Goal: Information Seeking & Learning: Learn about a topic

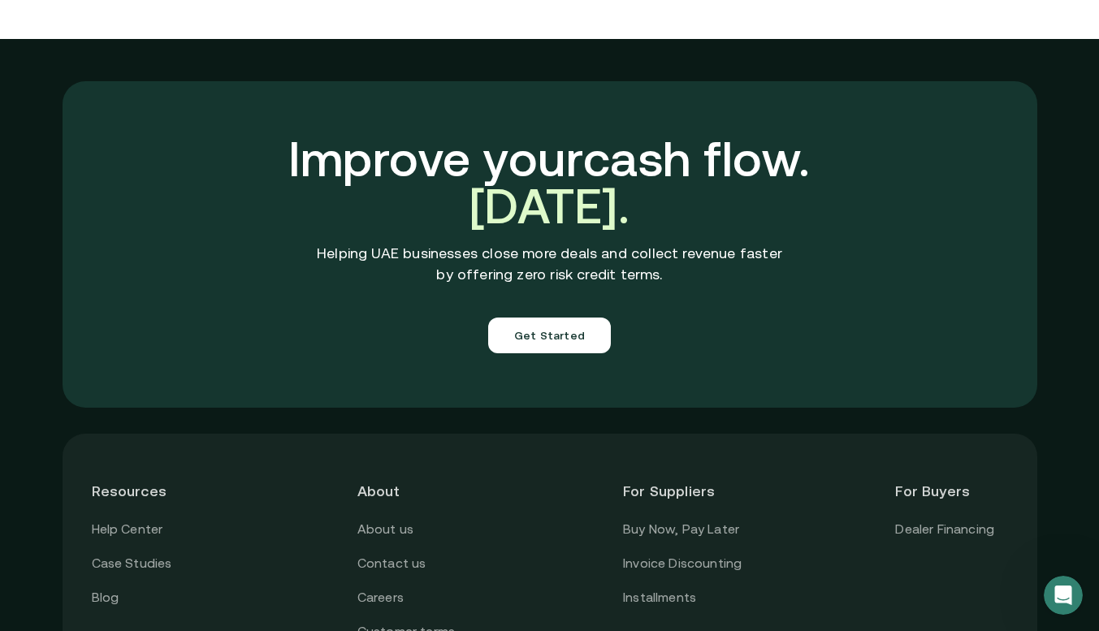
scroll to position [5602, 0]
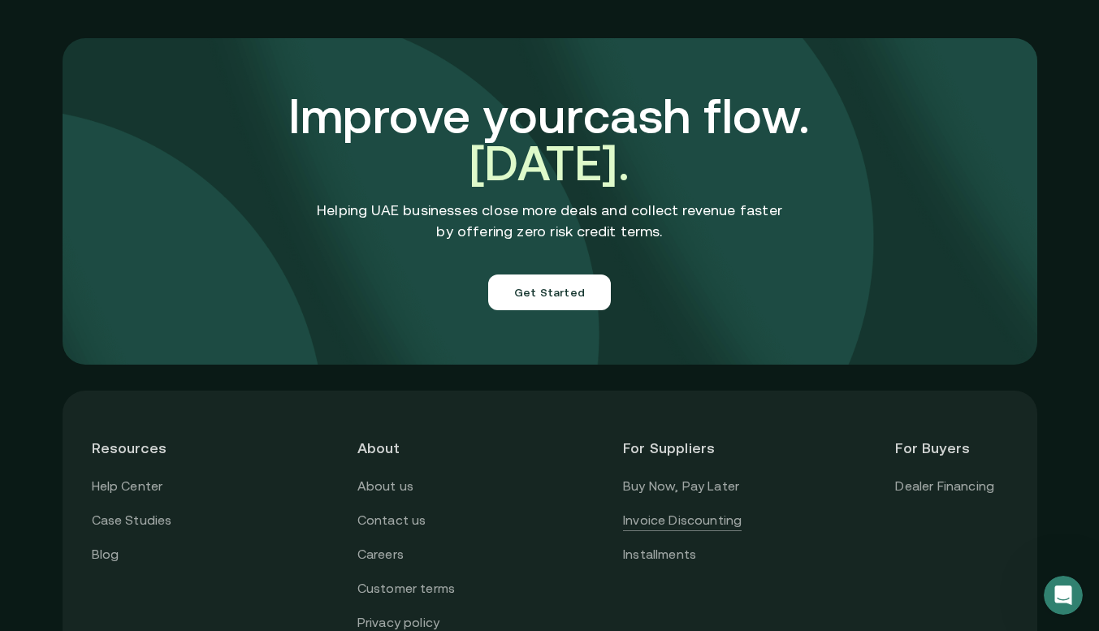
click at [720, 510] on link "Invoice Discounting" at bounding box center [682, 520] width 119 height 21
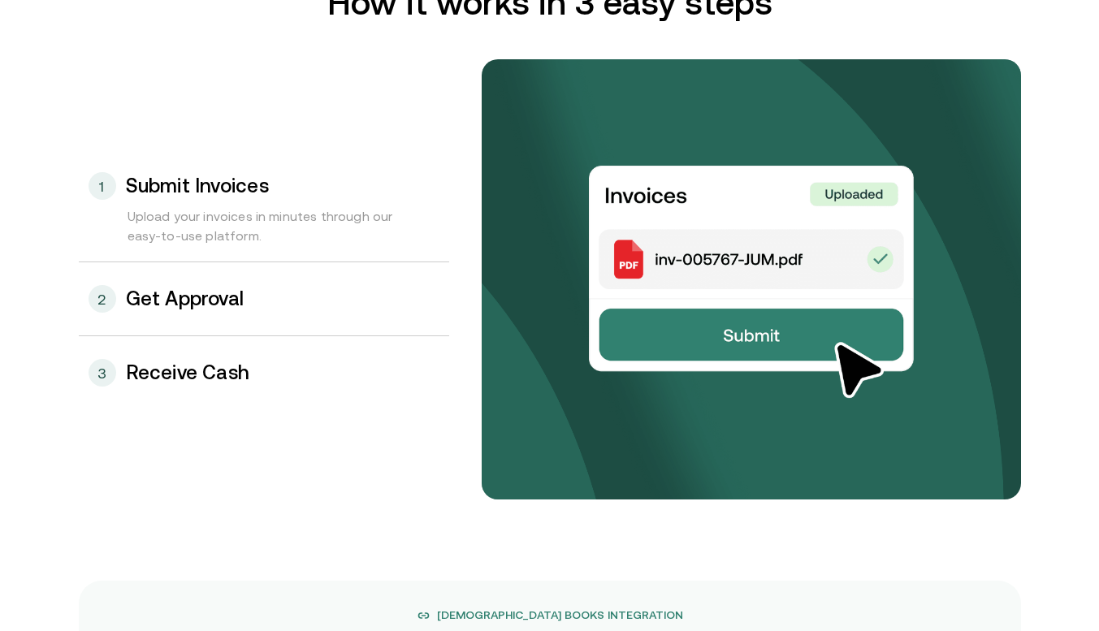
scroll to position [1646, 0]
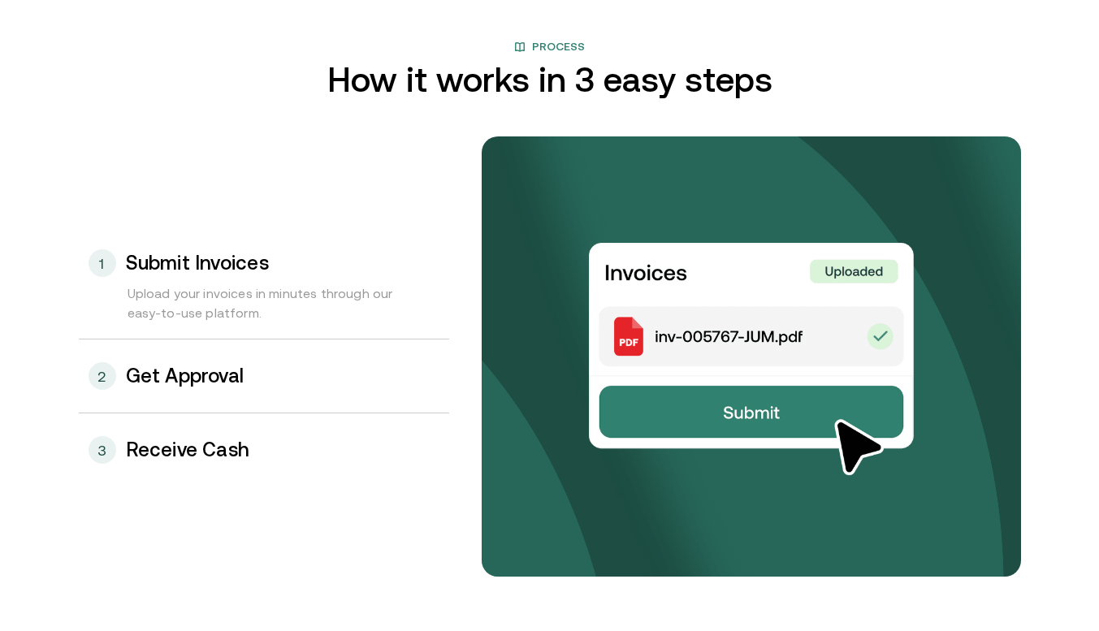
click at [305, 374] on div "2 Get Approval" at bounding box center [264, 376] width 370 height 73
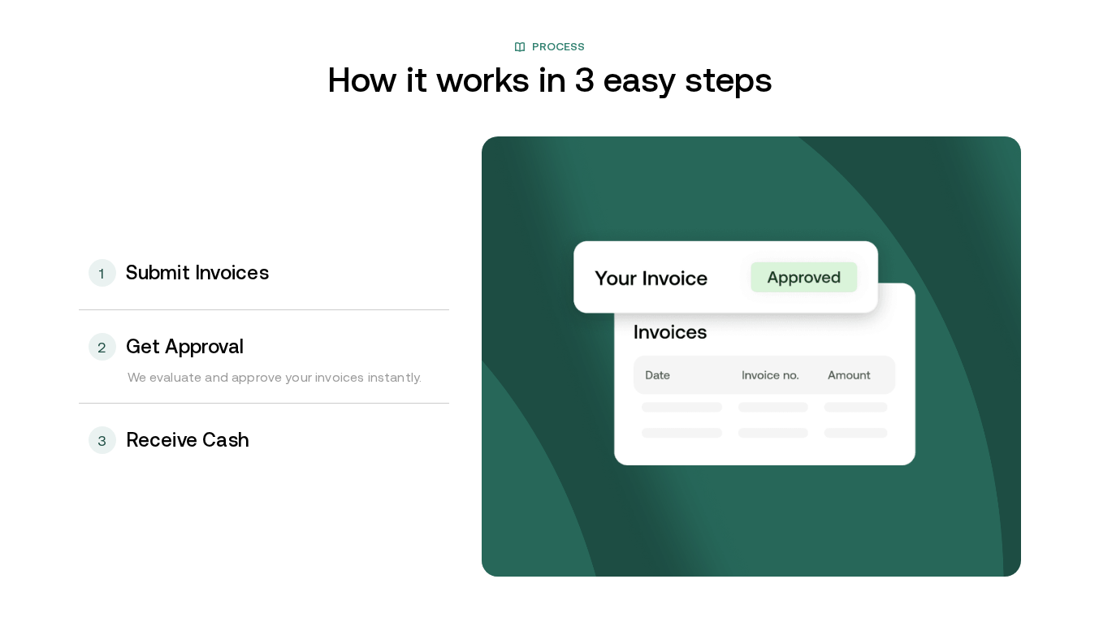
click at [262, 426] on div "3 Receive Cash" at bounding box center [264, 440] width 370 height 73
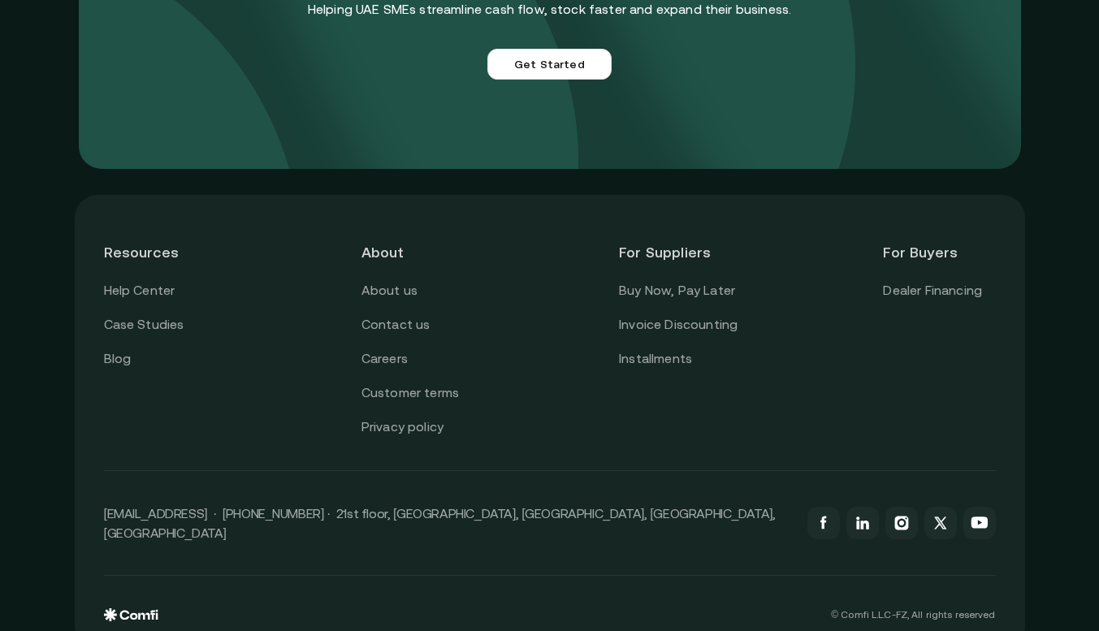
scroll to position [4667, 0]
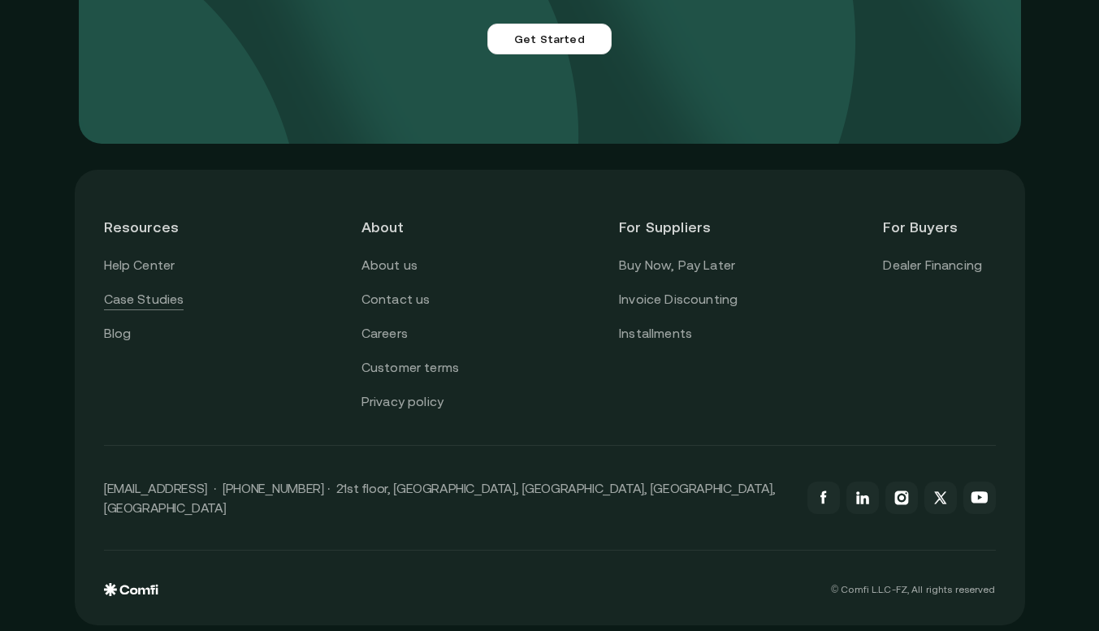
click at [146, 291] on link "Case Studies" at bounding box center [144, 299] width 80 height 21
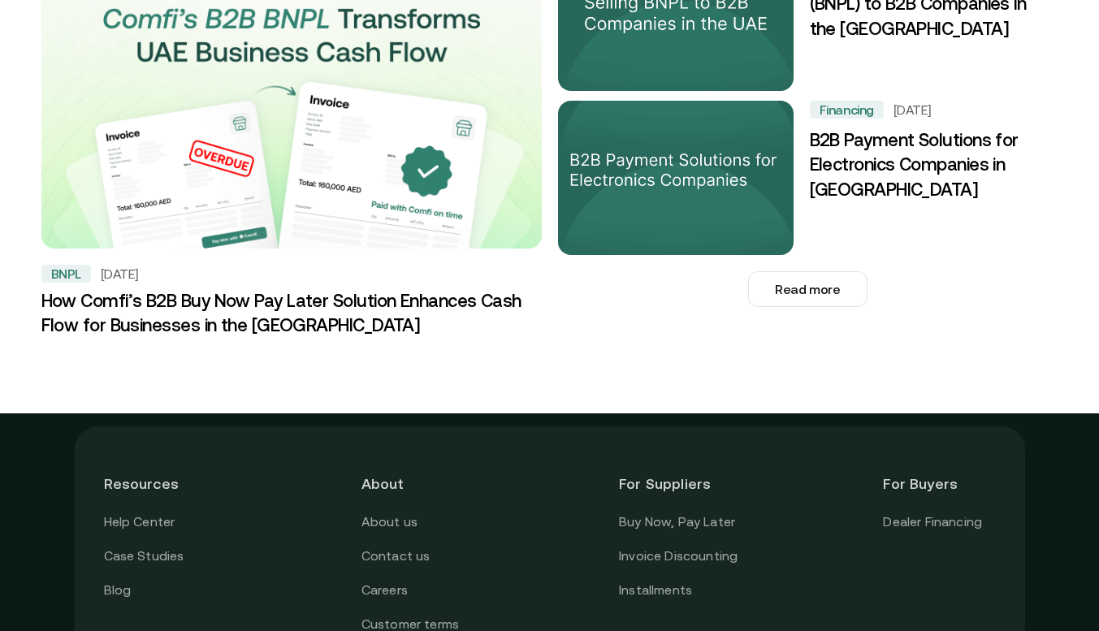
scroll to position [1872, 0]
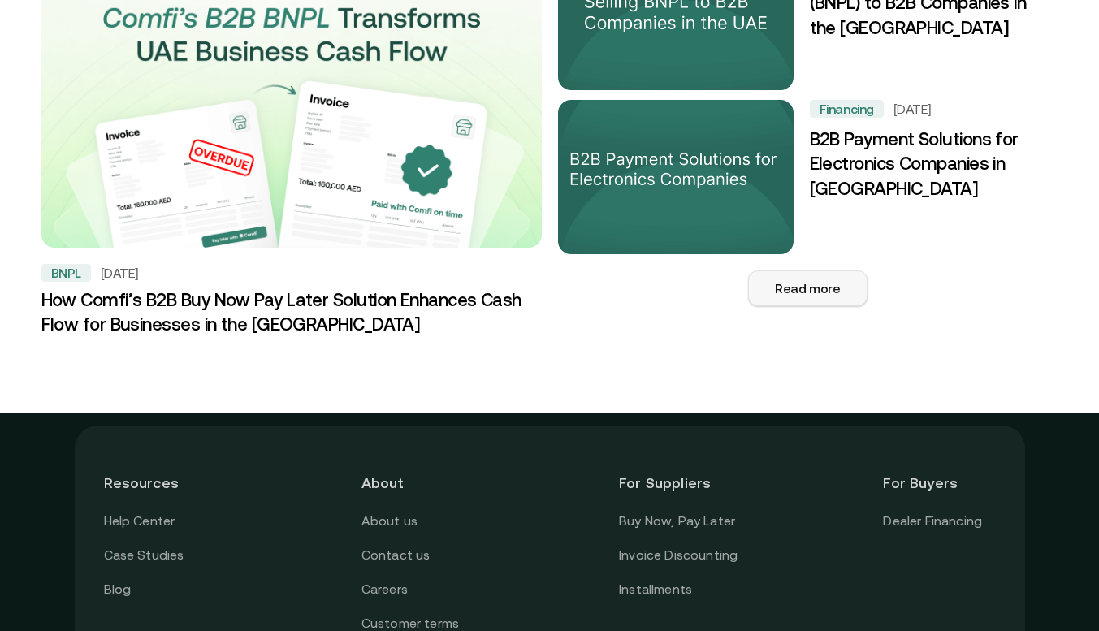
click at [781, 270] on button "Read more" at bounding box center [807, 288] width 119 height 36
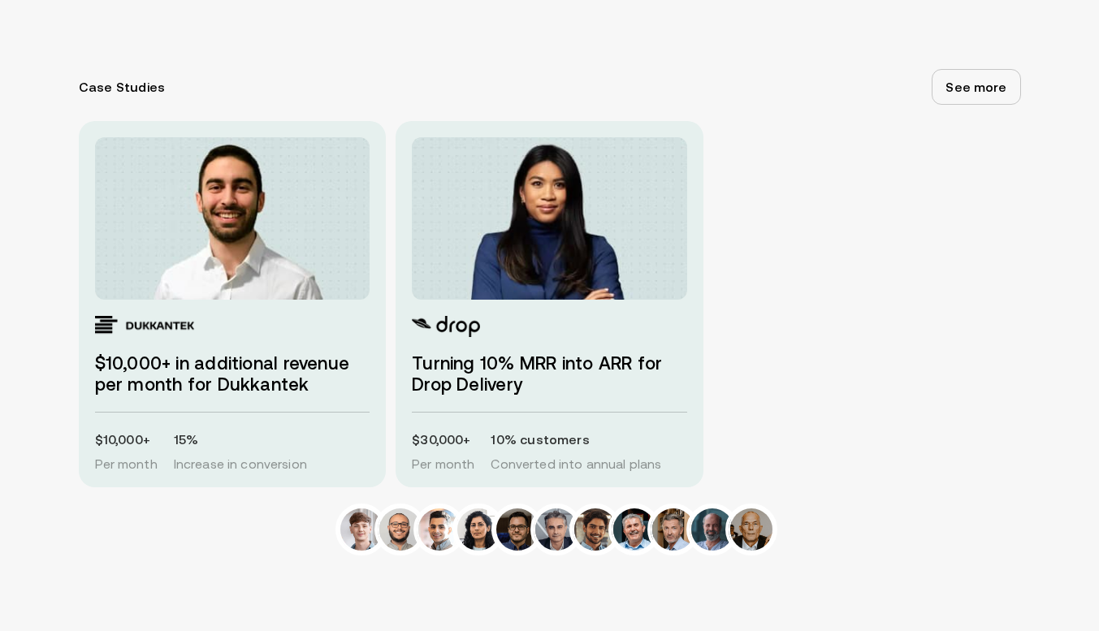
scroll to position [870, 0]
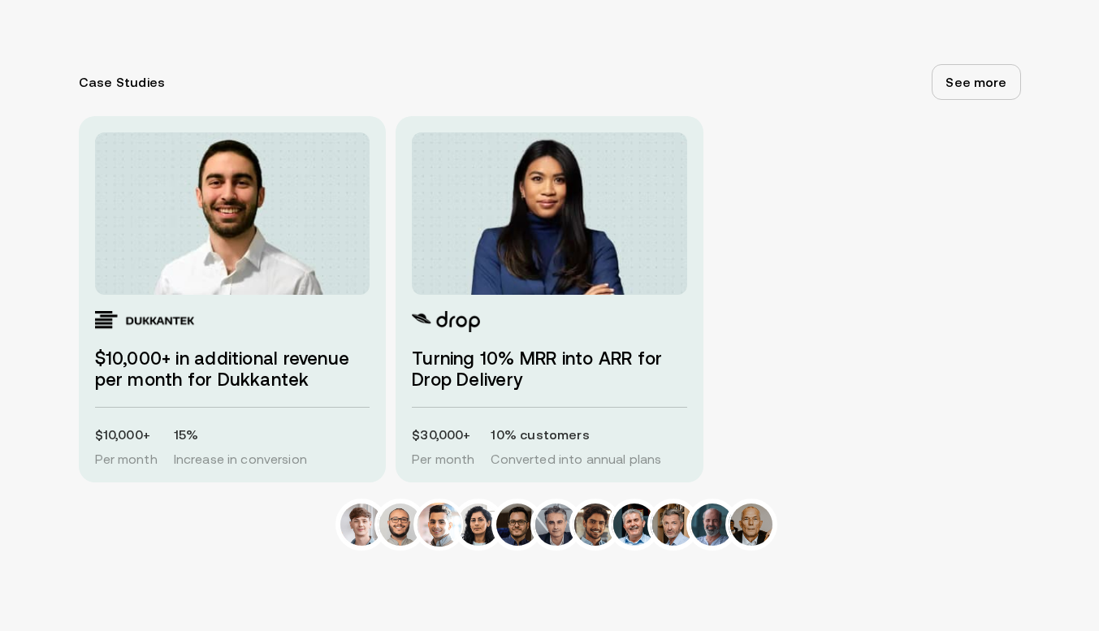
click at [448, 527] on img at bounding box center [439, 525] width 48 height 48
click at [482, 530] on img at bounding box center [478, 525] width 48 height 48
click at [540, 537] on img at bounding box center [517, 525] width 48 height 48
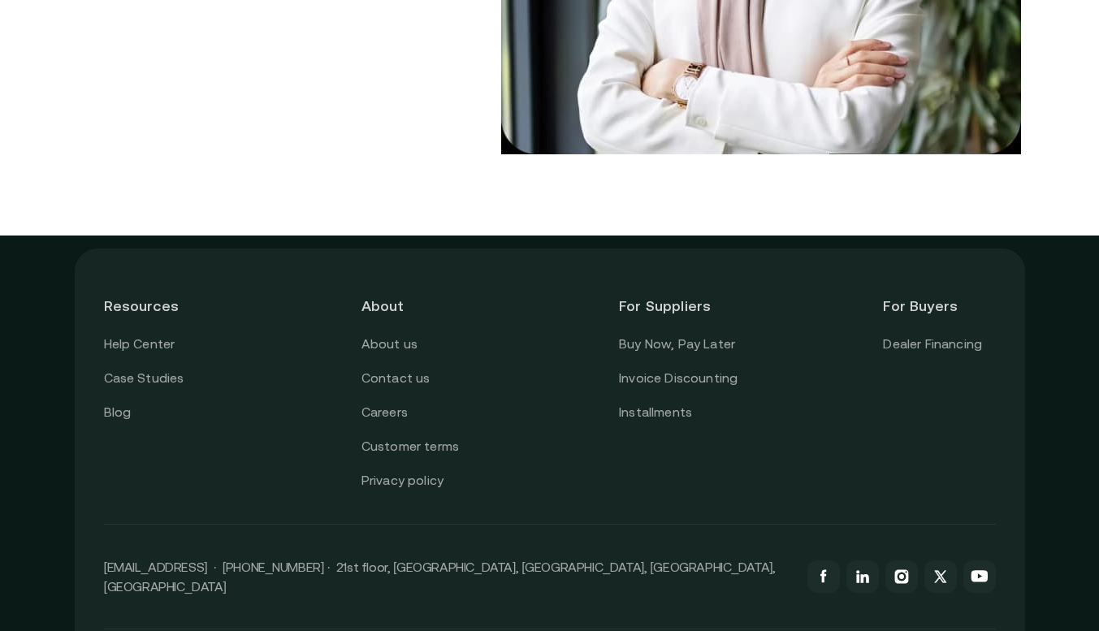
scroll to position [2008, 0]
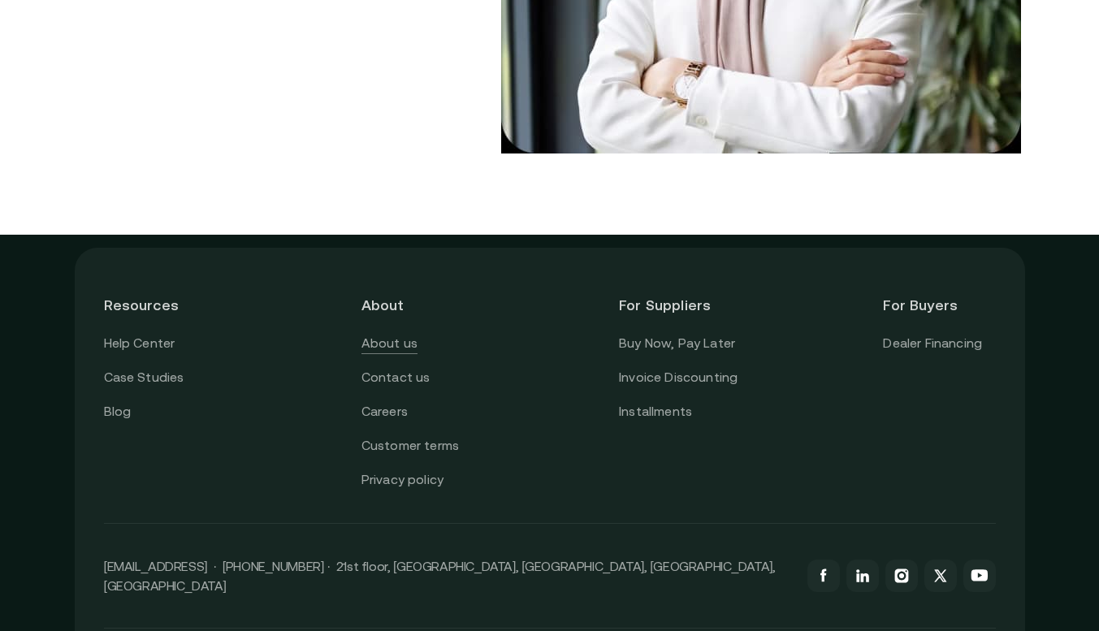
click at [389, 333] on link "About us" at bounding box center [389, 343] width 56 height 21
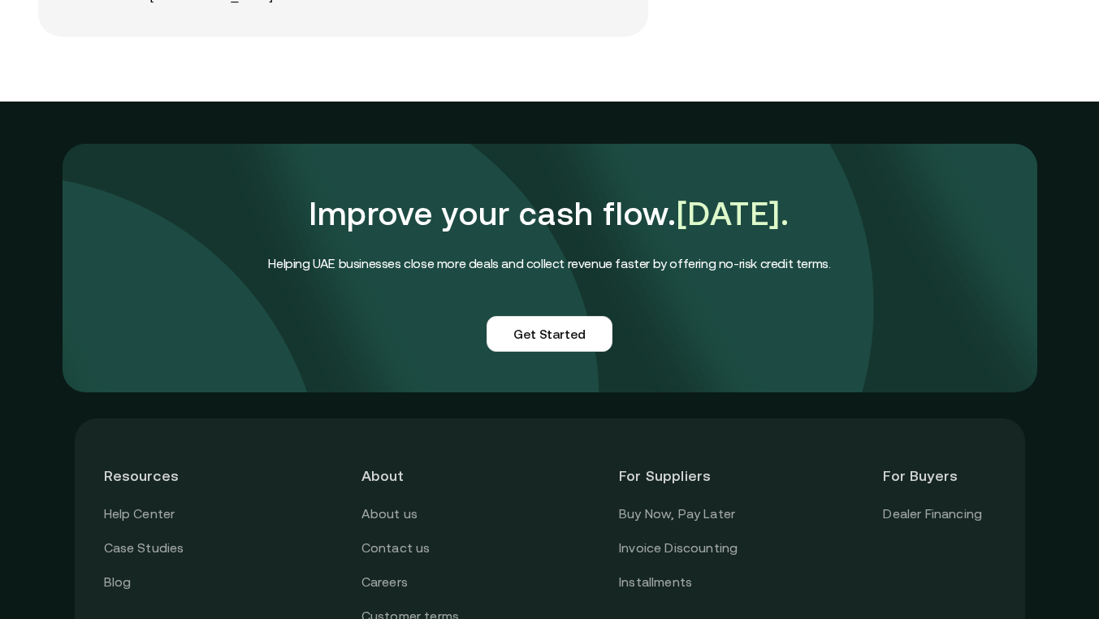
scroll to position [4072, 4]
